Goal: Task Accomplishment & Management: Manage account settings

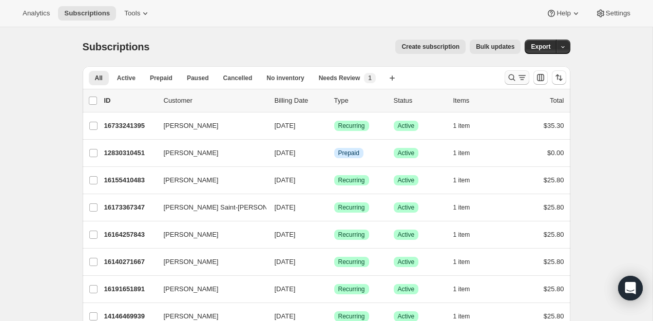
click at [516, 79] on icon "Search and filter results" at bounding box center [512, 77] width 10 height 10
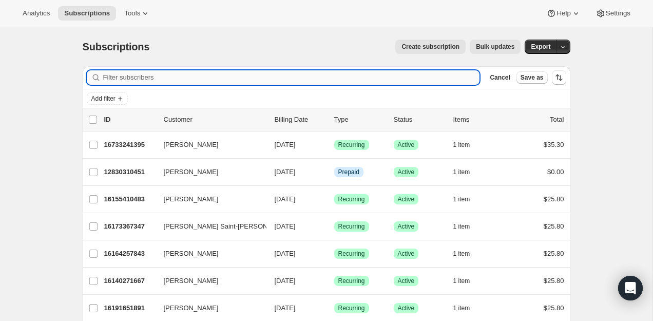
click at [426, 77] on input "Filter subscribers" at bounding box center [291, 77] width 377 height 14
paste input "[PERSON_NAME]"
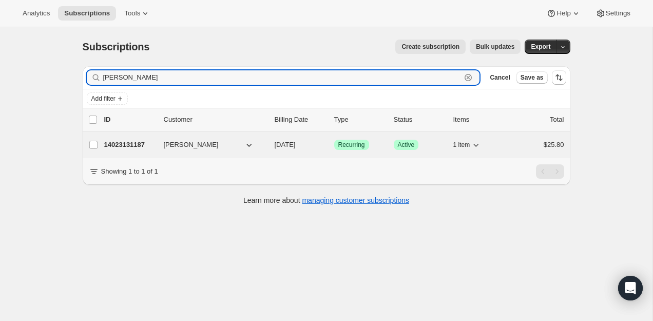
type input "[PERSON_NAME]"
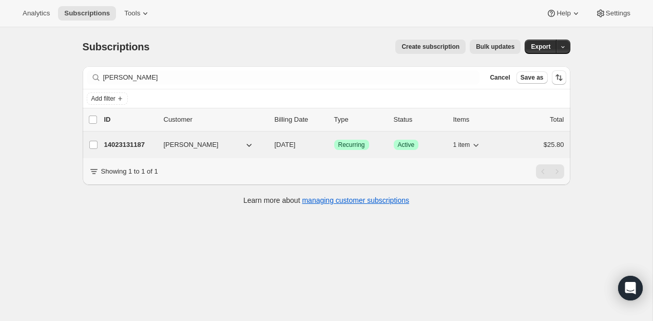
click at [135, 146] on p "14023131187" at bounding box center [129, 145] width 51 height 10
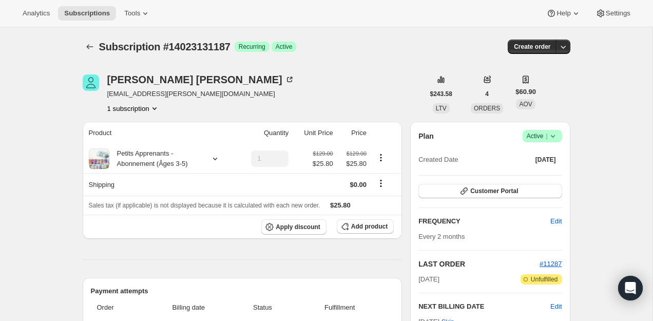
click at [547, 138] on span "|" at bounding box center [547, 136] width 2 height 8
click at [535, 180] on button "Cancel subscription" at bounding box center [540, 173] width 64 height 16
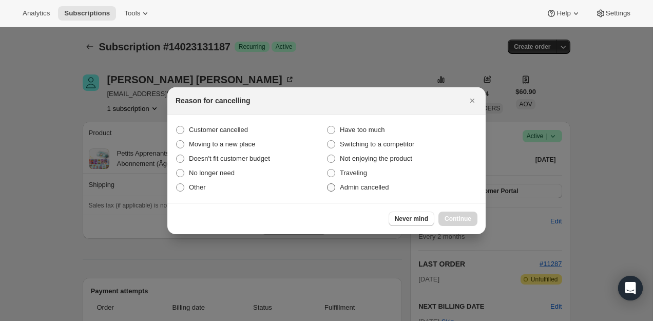
click at [342, 192] on span "Admin cancelled" at bounding box center [364, 187] width 49 height 10
click at [328, 184] on input "Admin cancelled" at bounding box center [327, 183] width 1 height 1
radio input "true"
click at [465, 215] on span "Continue" at bounding box center [458, 219] width 27 height 8
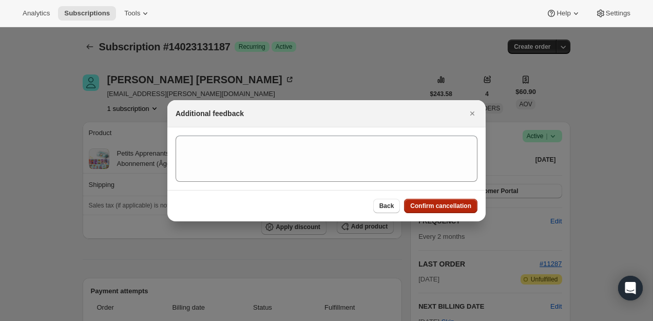
click at [434, 203] on span "Confirm cancellation" at bounding box center [440, 206] width 61 height 8
